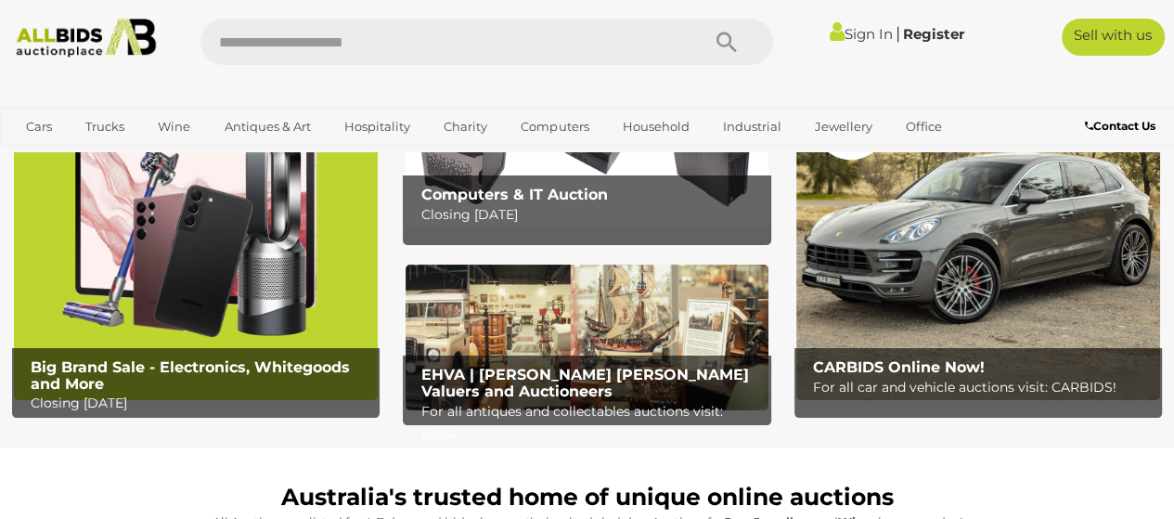
scroll to position [117, 0]
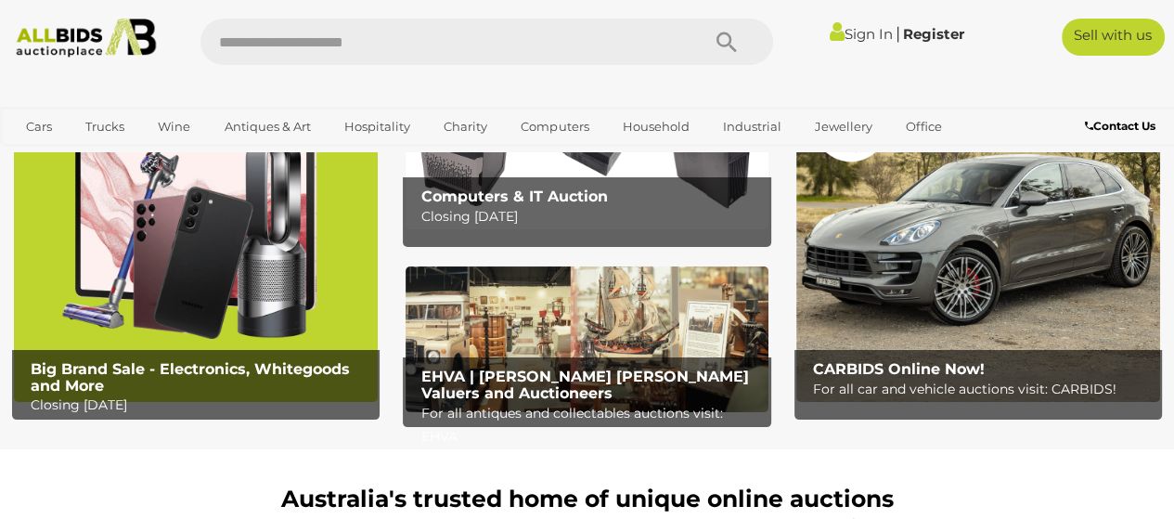
click at [316, 370] on b "Big Brand Sale - Electronics, Whitegoods and More" at bounding box center [190, 377] width 319 height 34
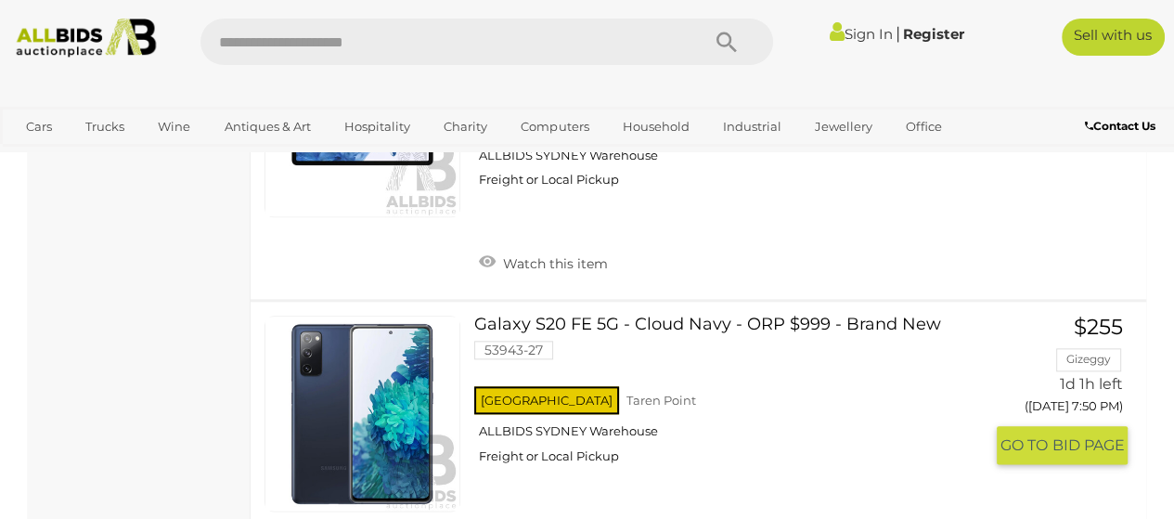
scroll to position [7636, 0]
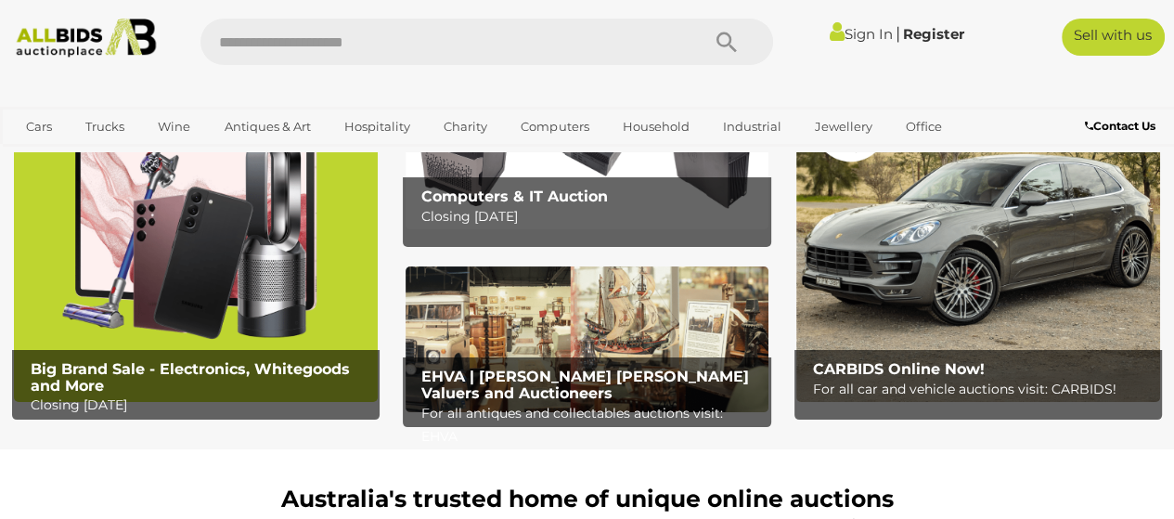
scroll to position [117, 0]
click at [530, 381] on b "EHVA | Evans Hastings Valuers and Auctioneers" at bounding box center [585, 385] width 328 height 34
click at [577, 371] on b "EHVA | Evans Hastings Valuers and Auctioneers" at bounding box center [585, 385] width 328 height 34
